Goal: Transaction & Acquisition: Obtain resource

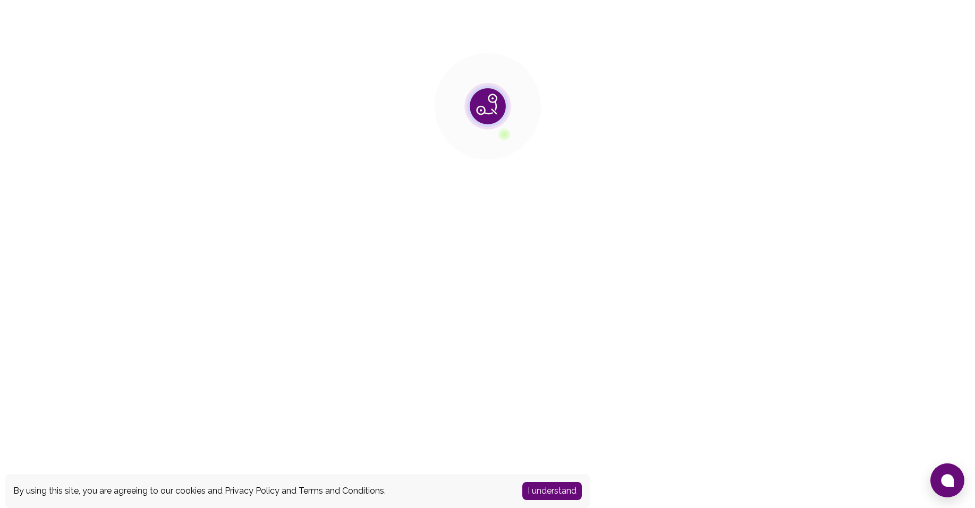
click at [577, 487] on button "I understand" at bounding box center [551, 491] width 59 height 18
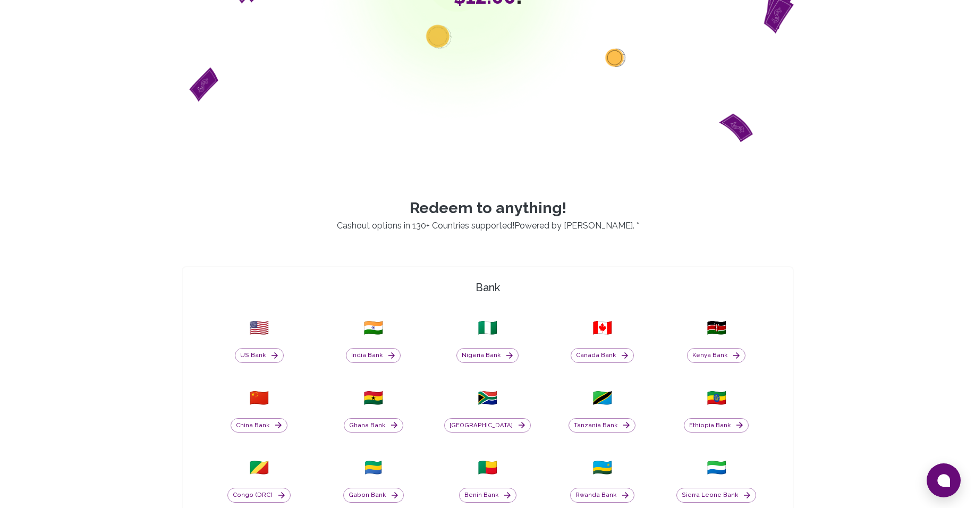
scroll to position [212, 0]
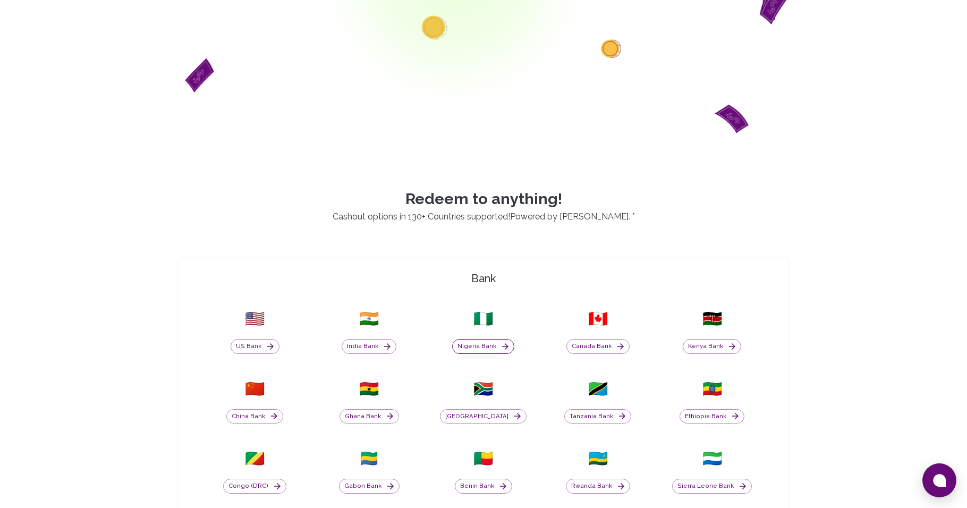
click at [493, 347] on button "Nigeria Bank" at bounding box center [483, 346] width 62 height 15
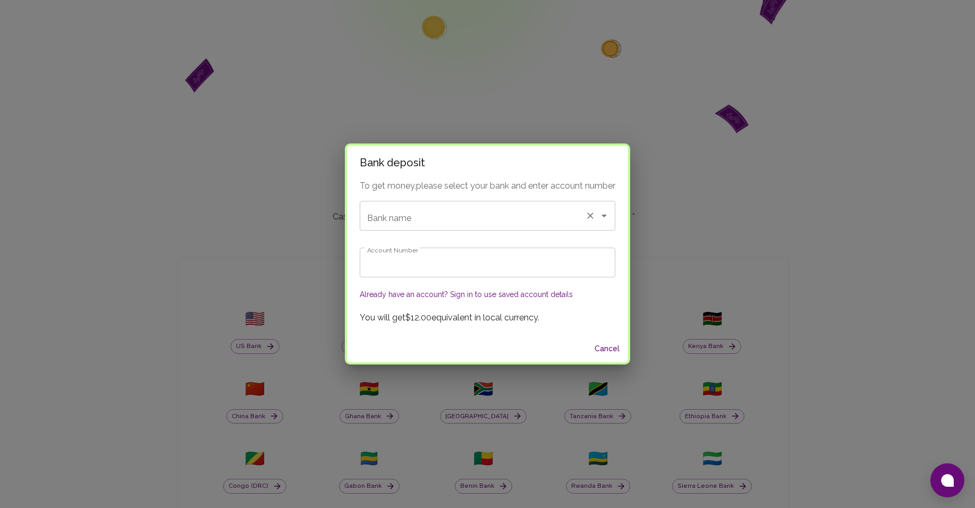
click at [455, 214] on input "Bank name" at bounding box center [472, 216] width 216 height 20
click at [397, 244] on span "Opay 🇳🇬" at bounding box center [385, 244] width 35 height 13
type input "Opay"
click at [395, 265] on input "Account Number" at bounding box center [487, 263] width 255 height 30
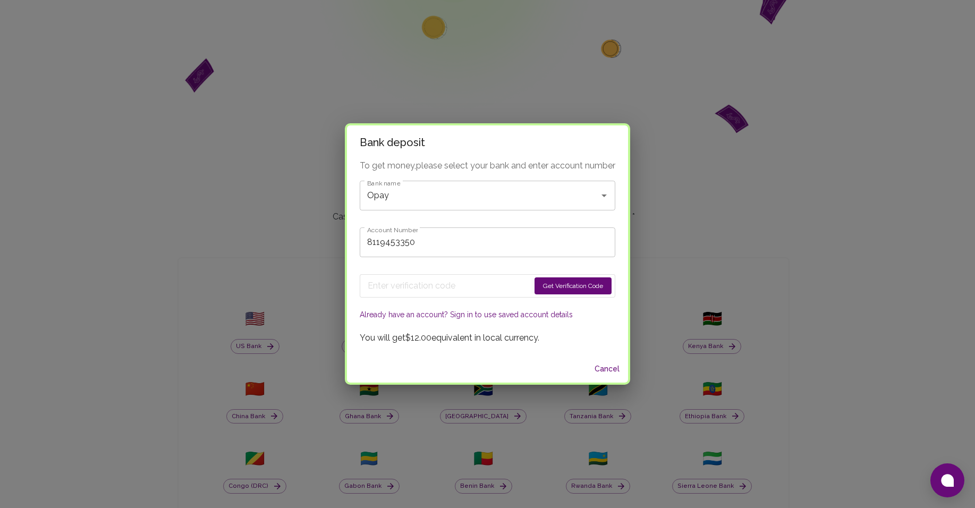
click at [547, 294] on button "Get Verification Code" at bounding box center [572, 285] width 77 height 17
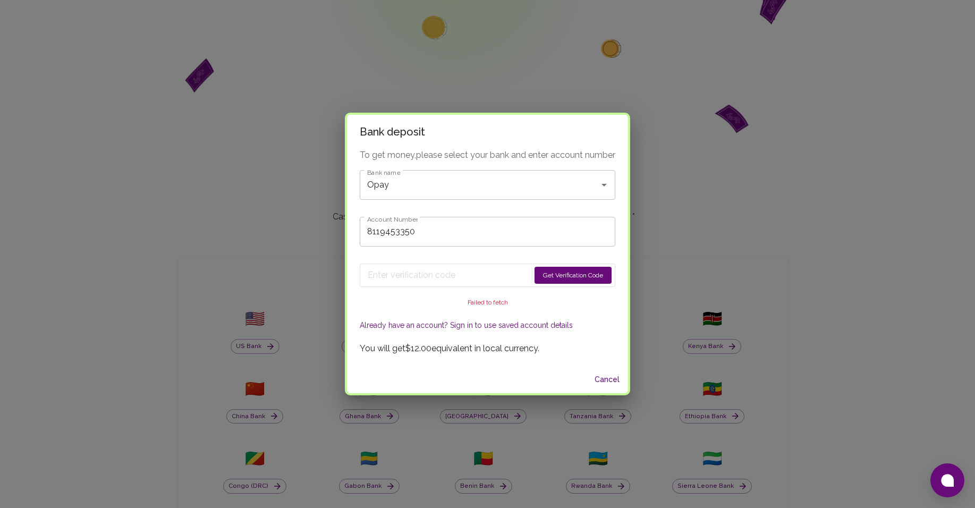
click at [564, 274] on button "Get Verification Code" at bounding box center [572, 275] width 77 height 17
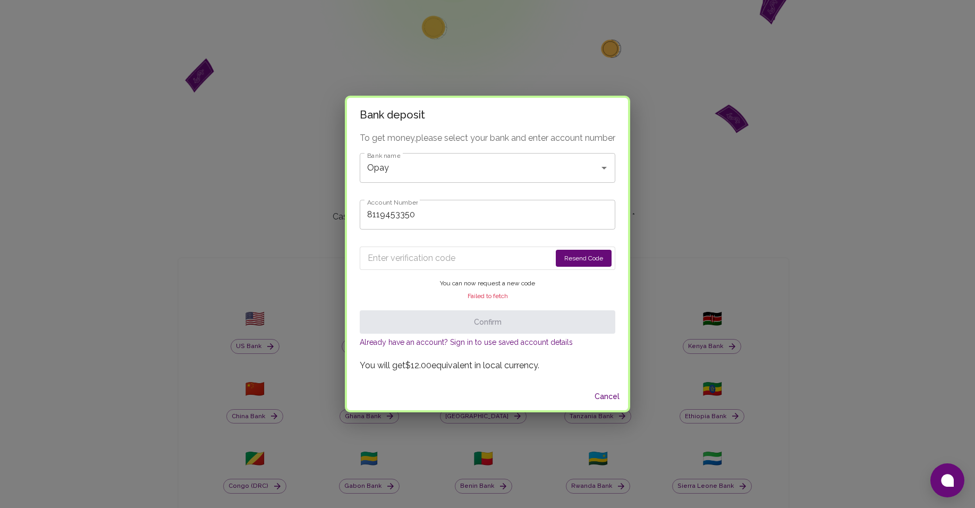
click at [587, 262] on button "Resend Code" at bounding box center [584, 258] width 56 height 17
click at [474, 297] on span "Failed to fetch" at bounding box center [487, 295] width 40 height 7
click at [434, 223] on input "8119453350" at bounding box center [487, 215] width 255 height 30
type input "8119453350"
click at [516, 173] on input "Opay" at bounding box center [472, 168] width 216 height 20
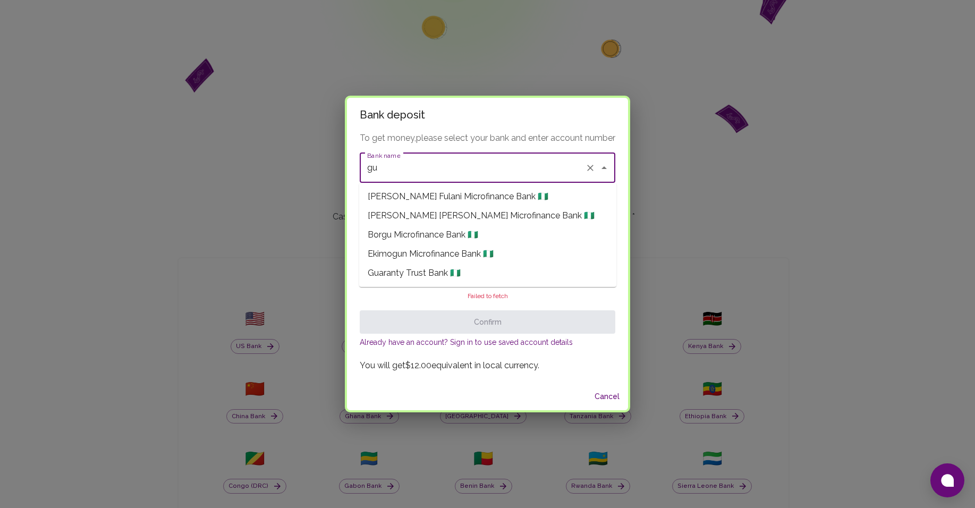
scroll to position [0, 0]
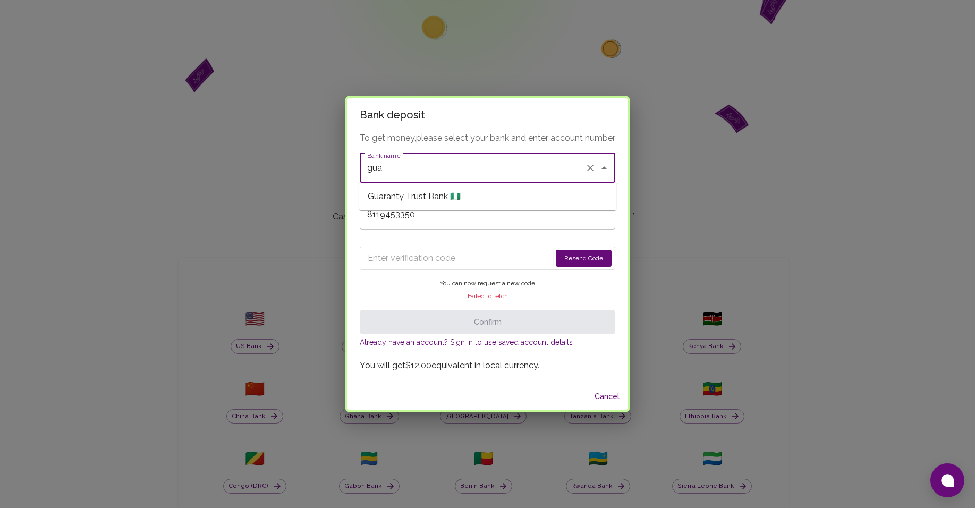
click at [475, 201] on li "Guaranty Trust Bank 🇳🇬" at bounding box center [487, 196] width 257 height 19
type input "Guaranty Trust Bank"
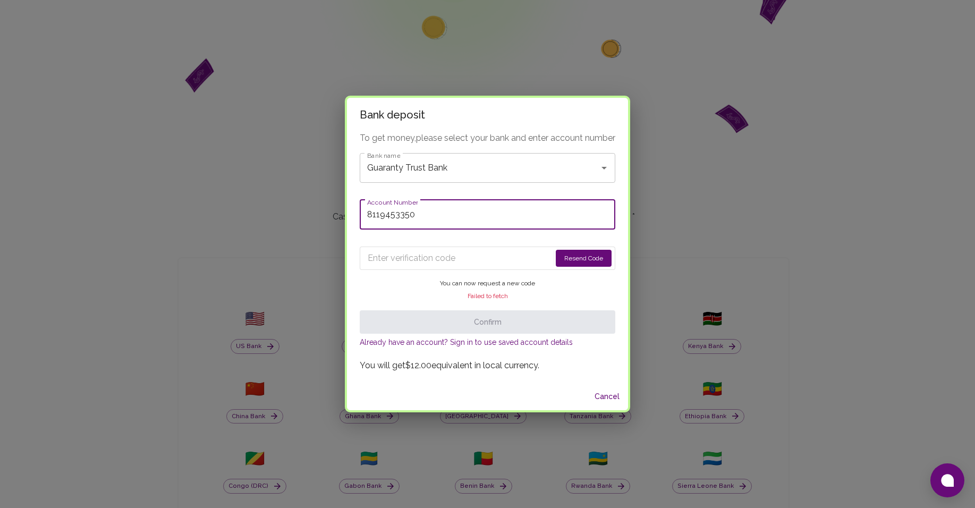
drag, startPoint x: 463, startPoint y: 216, endPoint x: 257, endPoint y: 207, distance: 205.7
click at [258, 209] on div "Bank deposit To get money, please select your bank and enter account number Ban…" at bounding box center [487, 254] width 975 height 508
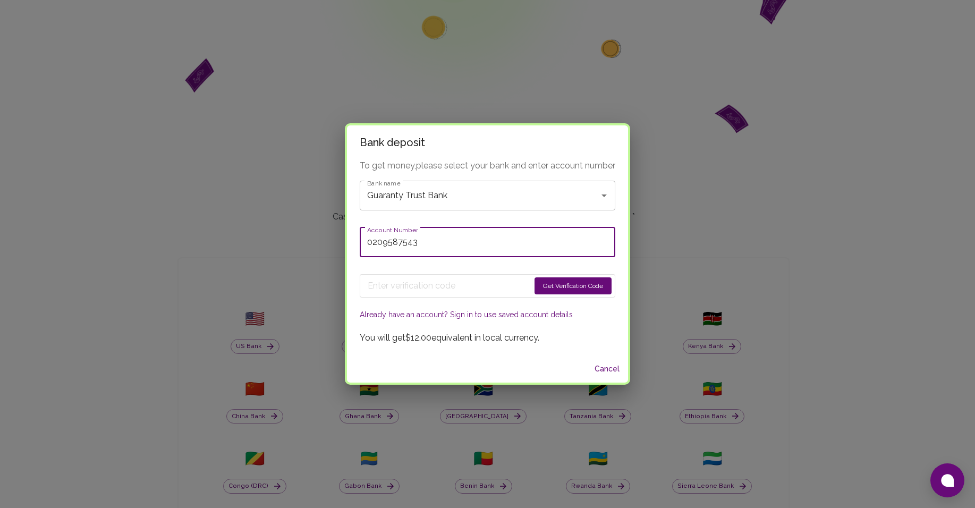
type input "0209587543"
click at [449, 191] on input "Guaranty Trust Bank" at bounding box center [472, 195] width 216 height 20
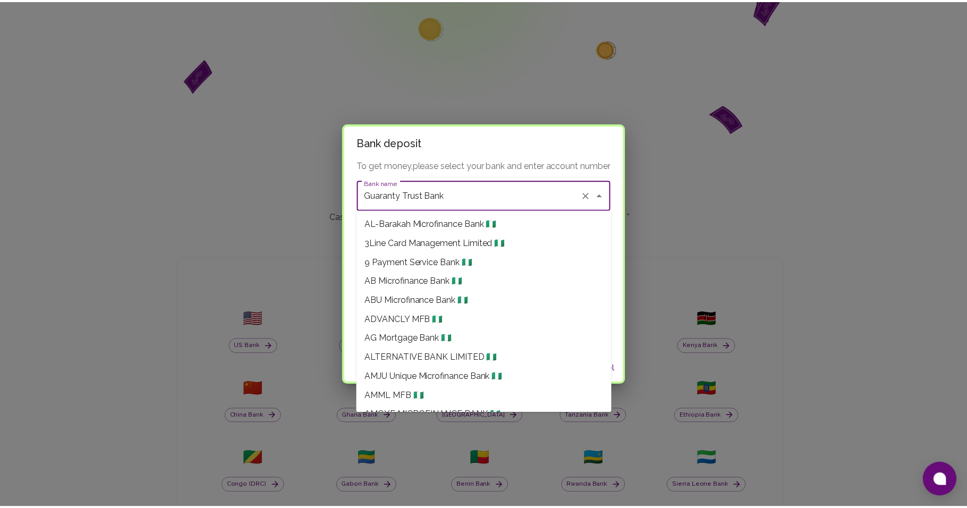
scroll to position [4888, 0]
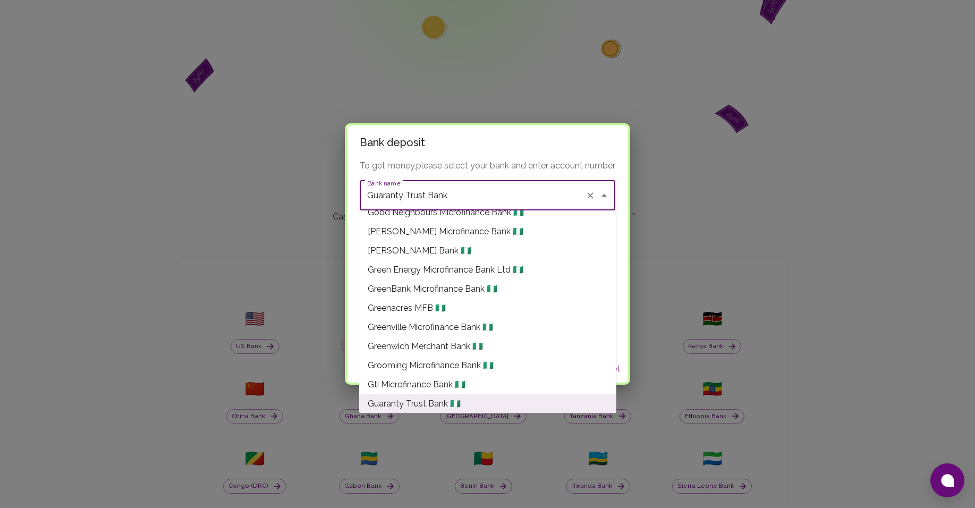
click at [351, 255] on div "To get money, please select your bank and enter account number Bank name Guaran…" at bounding box center [487, 256] width 281 height 195
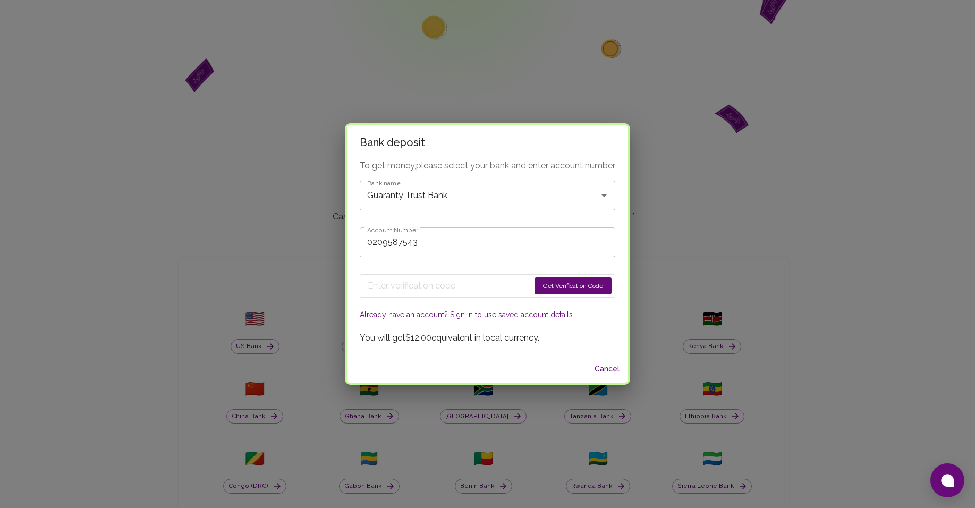
click at [558, 284] on button "Get Verification Code" at bounding box center [572, 285] width 77 height 17
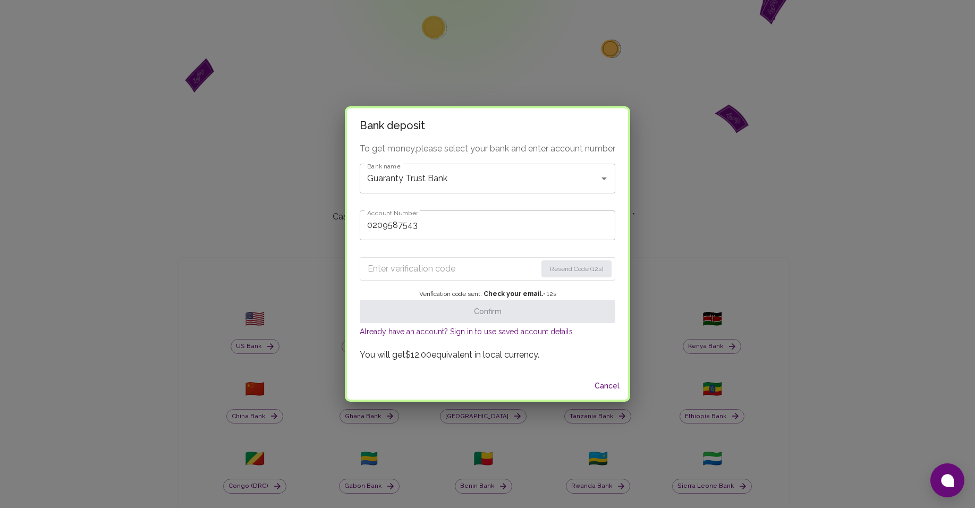
click at [610, 381] on button "Cancel" at bounding box center [607, 386] width 34 height 20
